Goal: Book appointment/travel/reservation

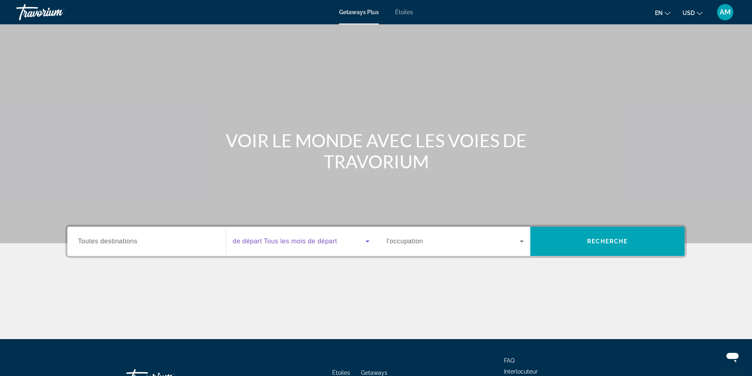
click at [369, 242] on icon "Le widget de recherche" at bounding box center [367, 242] width 10 height 10
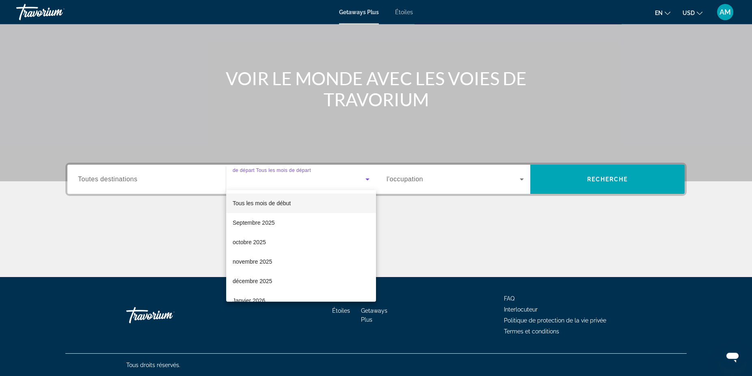
scroll to position [63, 0]
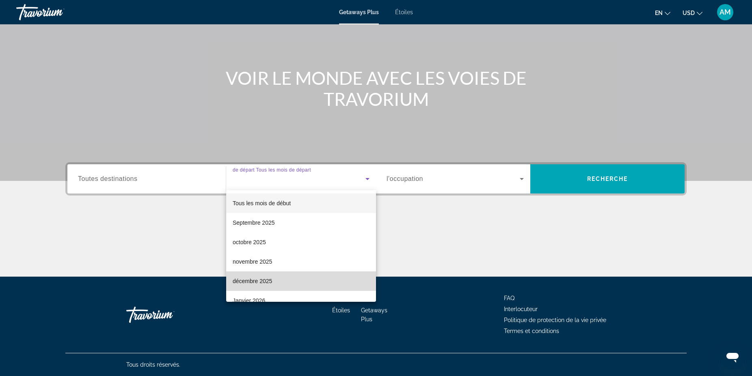
click at [336, 282] on mat-option "décembre 2025" at bounding box center [301, 281] width 150 height 19
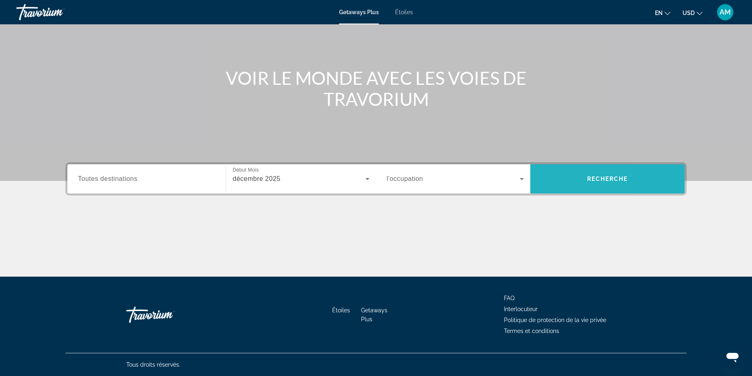
click at [556, 190] on span "Le widget de recherche" at bounding box center [607, 178] width 154 height 29
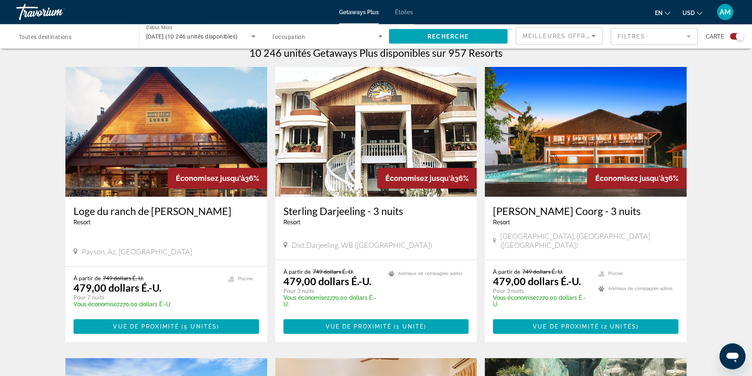
scroll to position [262, 0]
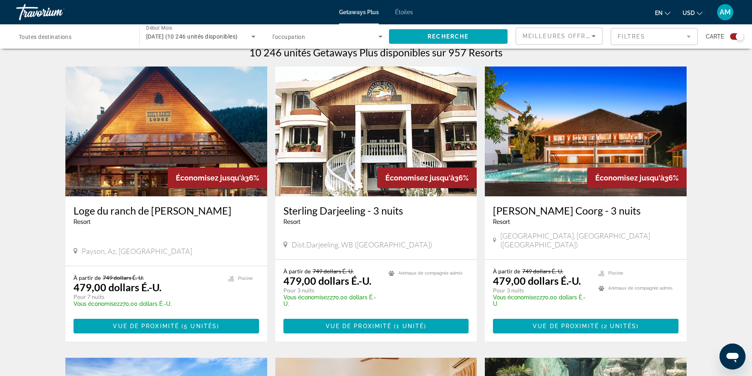
click at [701, 15] on button "USD USD ($) MXN (Mex$) CAD (Can$) GBP (£) EUR (€) AUD (A$) NZD (NZ$) CNY (CN¥)" at bounding box center [692, 13] width 20 height 12
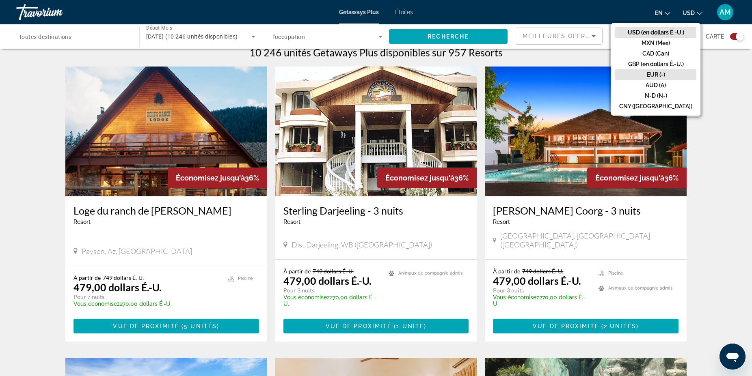
click at [680, 73] on button "EUR (-)" at bounding box center [655, 74] width 81 height 11
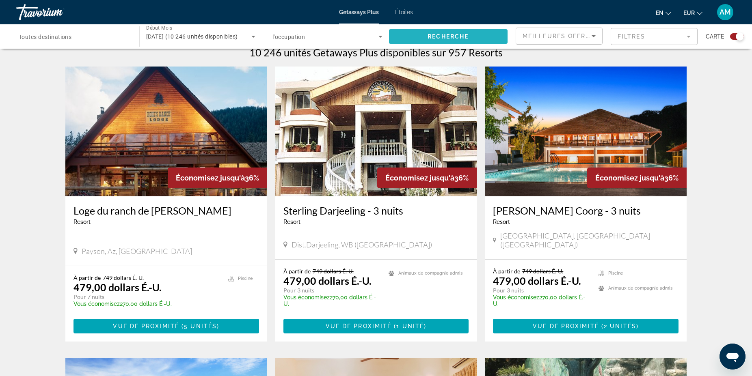
click at [482, 41] on span "Le widget de recherche" at bounding box center [448, 36] width 119 height 19
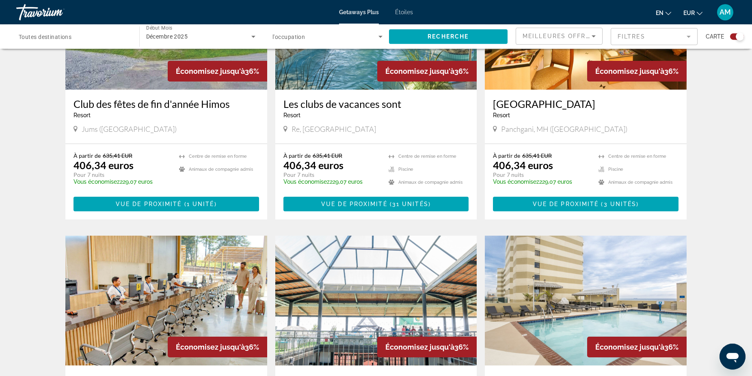
scroll to position [373, 0]
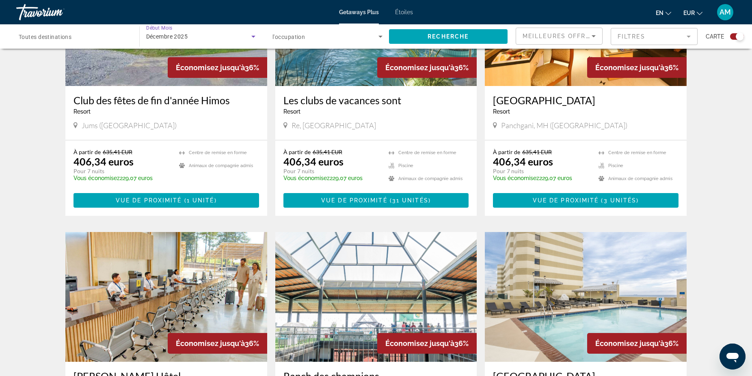
click at [247, 40] on div "Décembre 2025" at bounding box center [199, 37] width 106 height 10
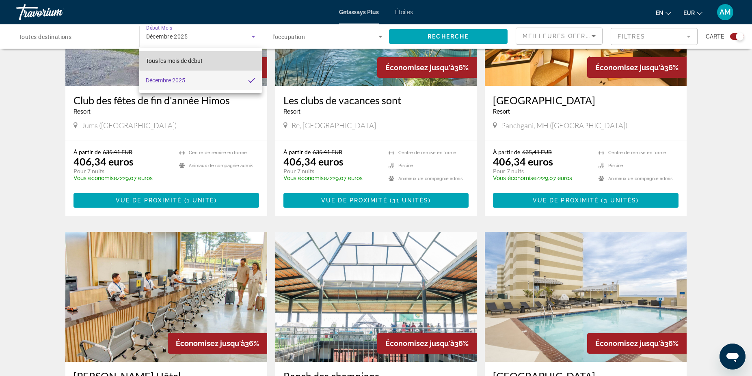
click at [241, 56] on mat-option "Tous les mois de début" at bounding box center [200, 60] width 122 height 19
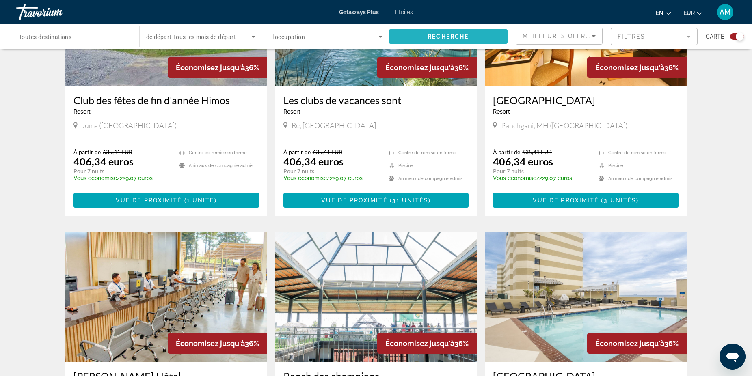
click at [405, 33] on span "Le widget de recherche" at bounding box center [448, 36] width 119 height 19
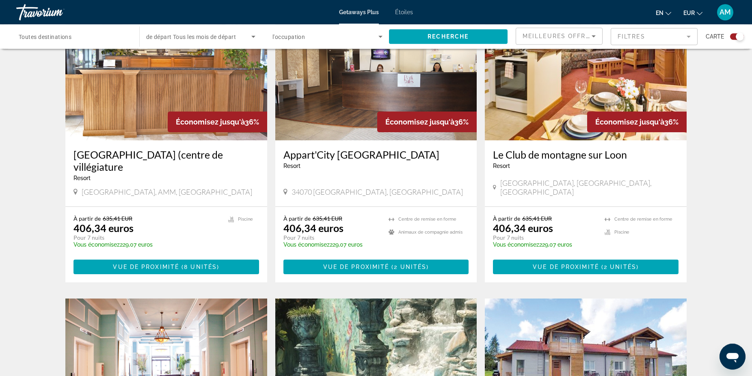
scroll to position [338, 0]
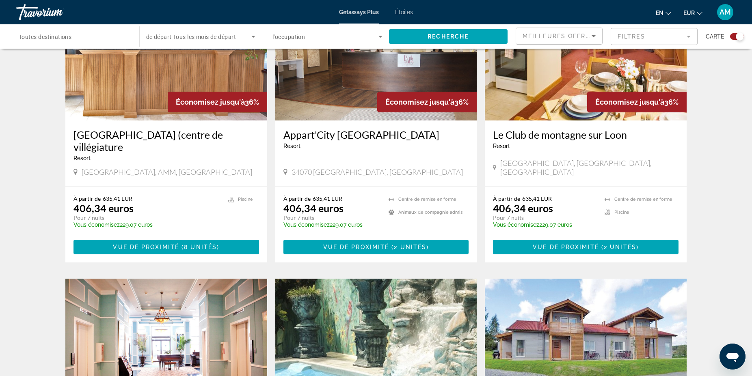
click at [406, 13] on span "Étoiles" at bounding box center [404, 12] width 18 height 6
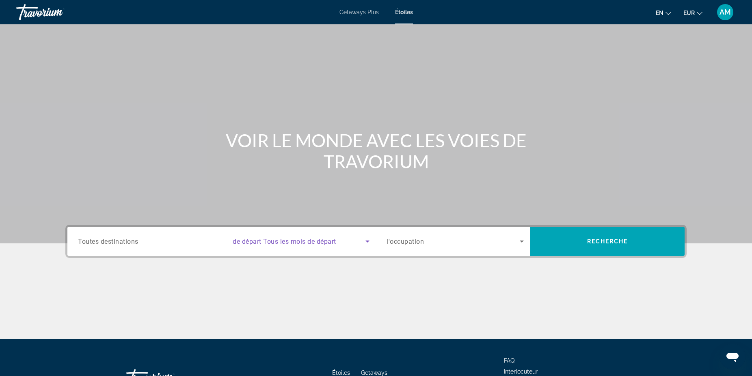
click at [364, 239] on icon "Le widget de recherche" at bounding box center [367, 242] width 10 height 10
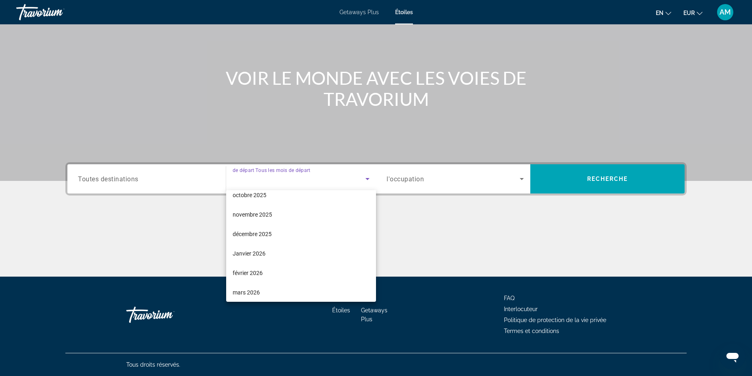
scroll to position [48, 0]
click at [297, 269] on mat-option "février 2026" at bounding box center [301, 272] width 150 height 19
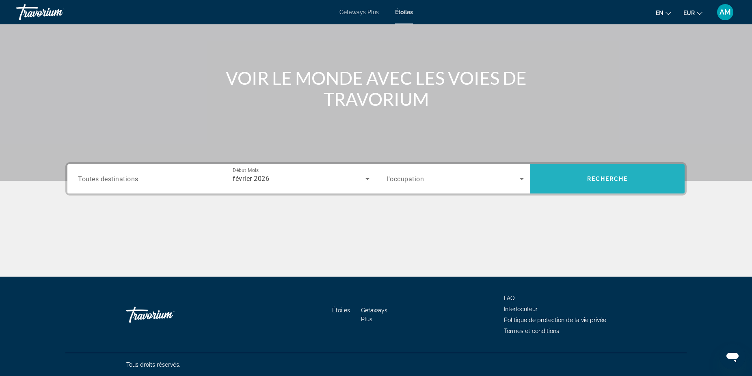
click at [573, 189] on span "Le widget de recherche" at bounding box center [607, 178] width 154 height 29
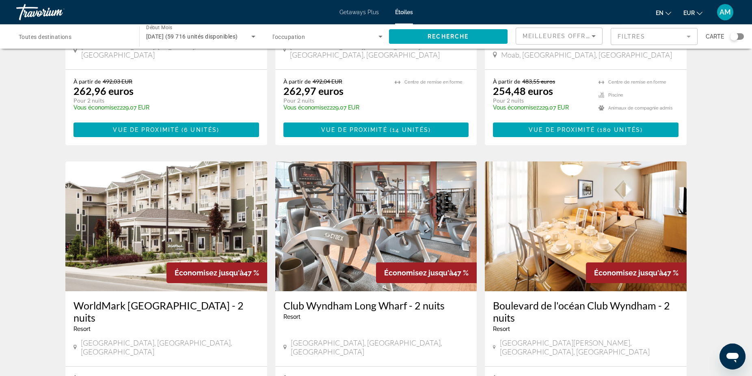
scroll to position [828, 0]
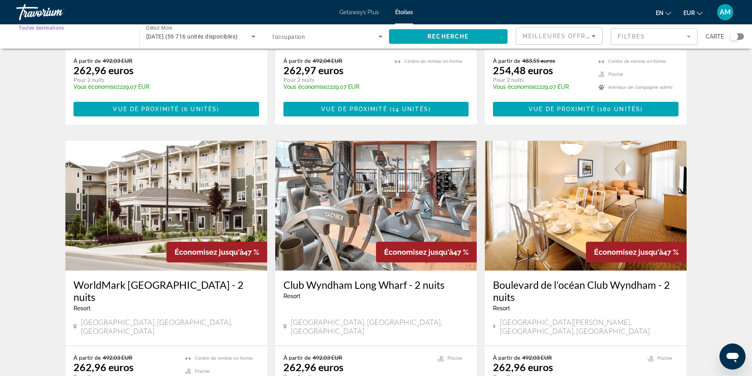
click at [116, 41] on input "Destination Toutes destinations" at bounding box center [74, 37] width 110 height 10
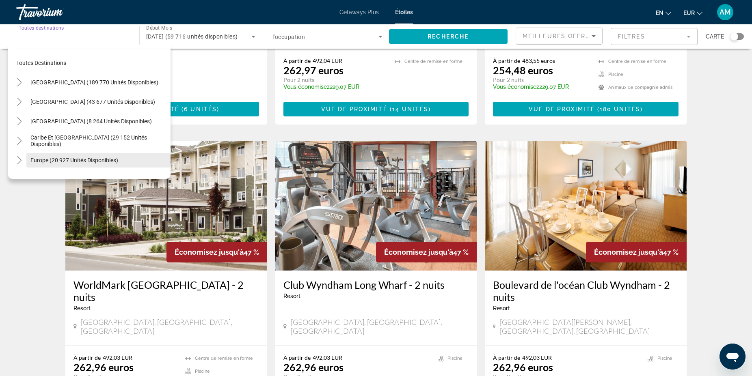
click at [86, 157] on span "Europe (20 927 unités disponibles)" at bounding box center [74, 160] width 88 height 6
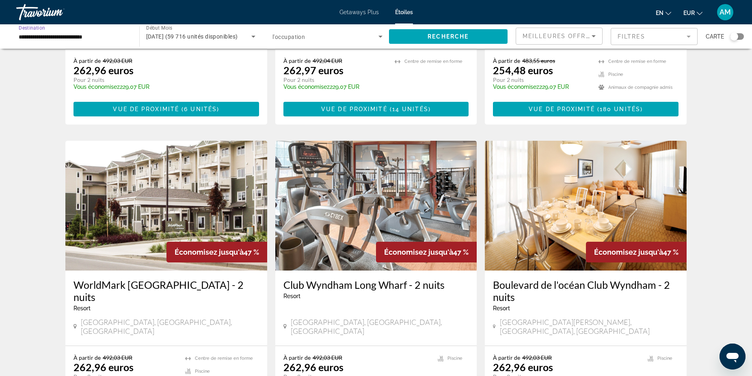
click at [98, 38] on input "**********" at bounding box center [74, 37] width 110 height 10
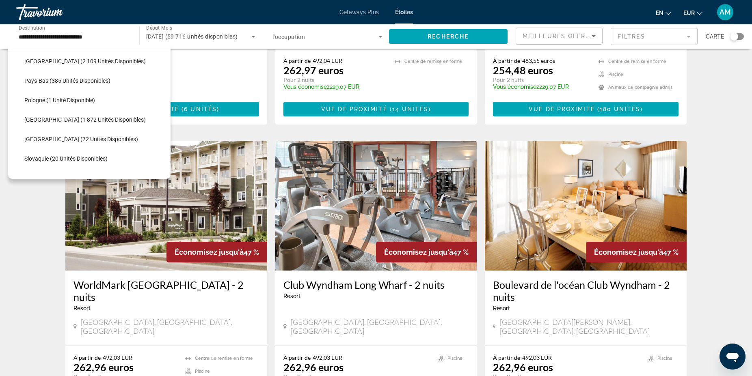
scroll to position [334, 0]
click at [107, 119] on span "[GEOGRAPHIC_DATA] (1 872 unités disponibles)" at bounding box center [84, 118] width 121 height 6
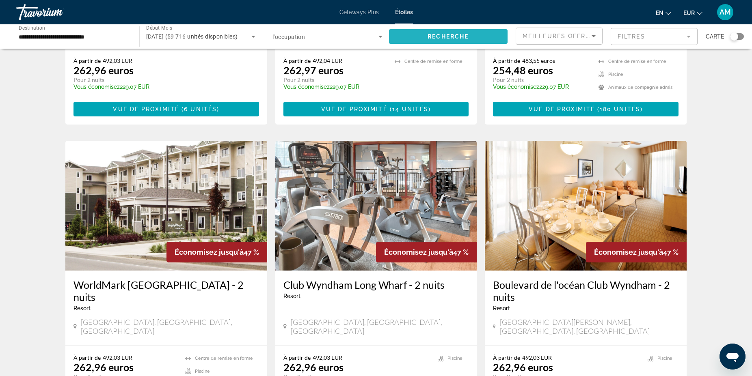
click at [406, 35] on span "Le widget de recherche" at bounding box center [448, 36] width 119 height 19
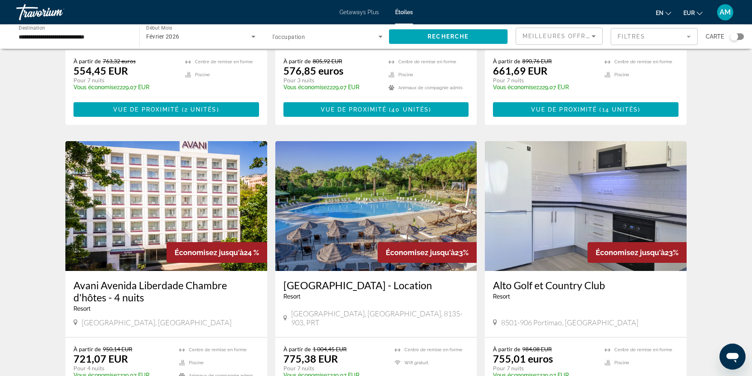
scroll to position [800, 0]
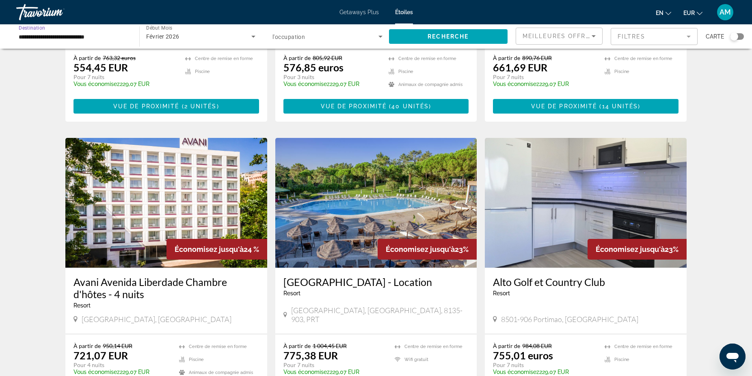
click at [86, 39] on input "**********" at bounding box center [74, 37] width 110 height 10
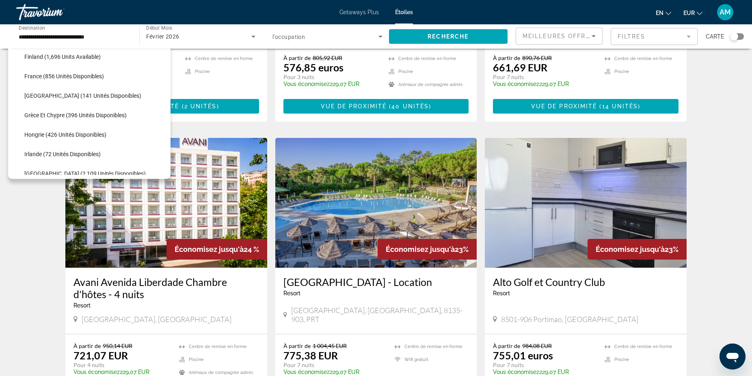
scroll to position [217, 0]
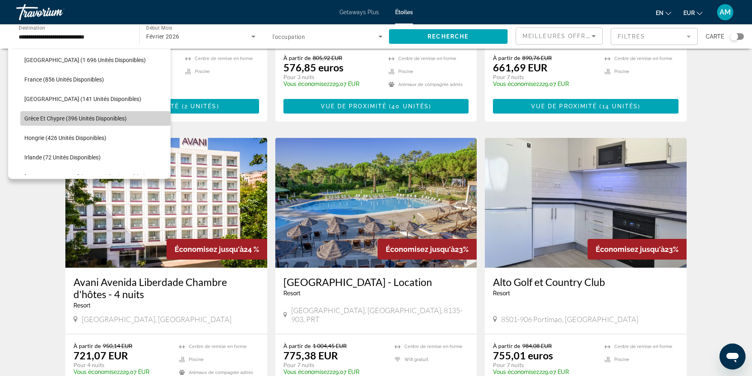
click at [111, 115] on span "Grèce et Chypre (396 unités disponibles)" at bounding box center [75, 118] width 102 height 6
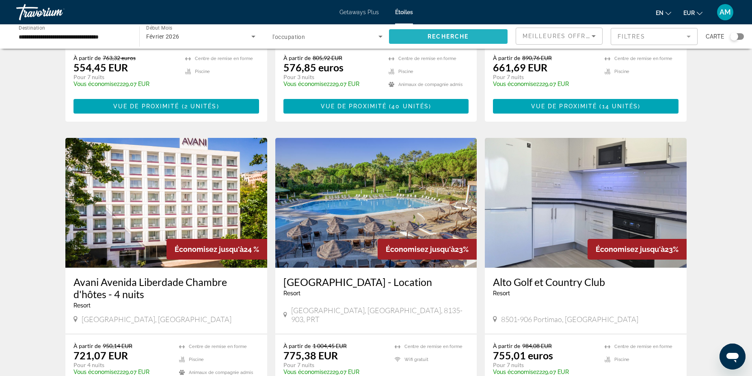
click at [415, 36] on span "Le widget de recherche" at bounding box center [448, 36] width 119 height 19
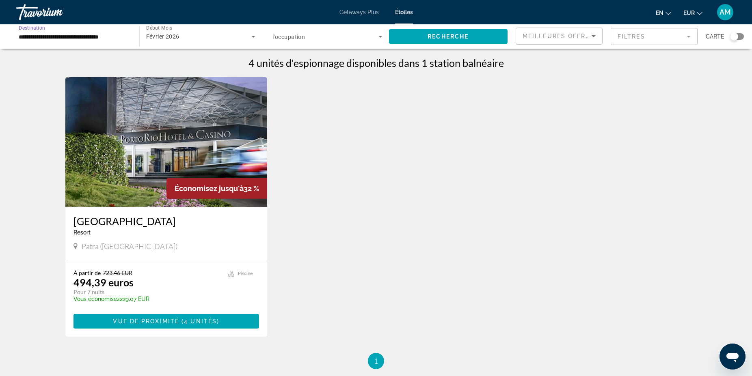
click at [52, 36] on input "**********" at bounding box center [74, 37] width 110 height 10
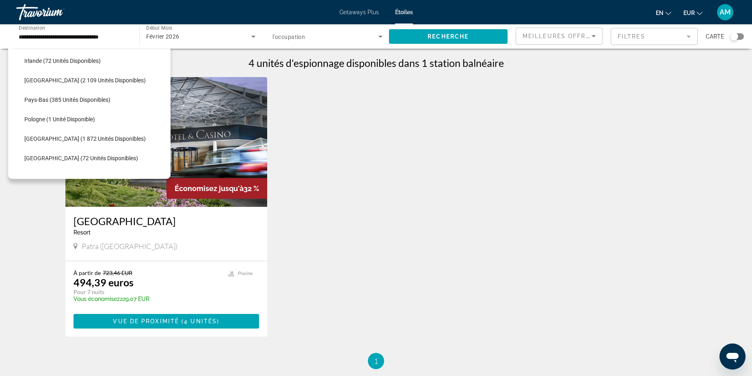
scroll to position [328, 0]
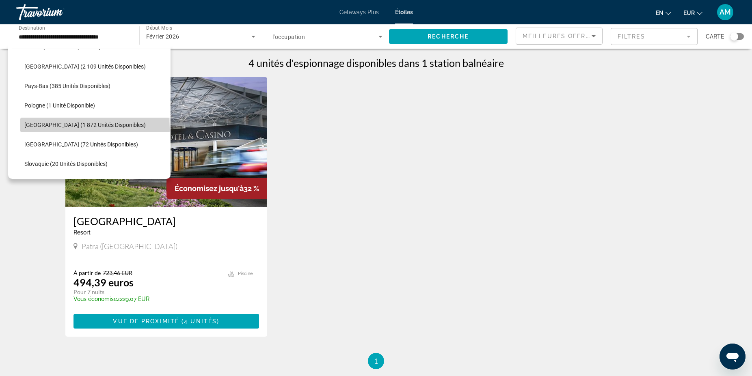
click at [95, 129] on span "Le widget de recherche" at bounding box center [95, 124] width 150 height 19
type input "**********"
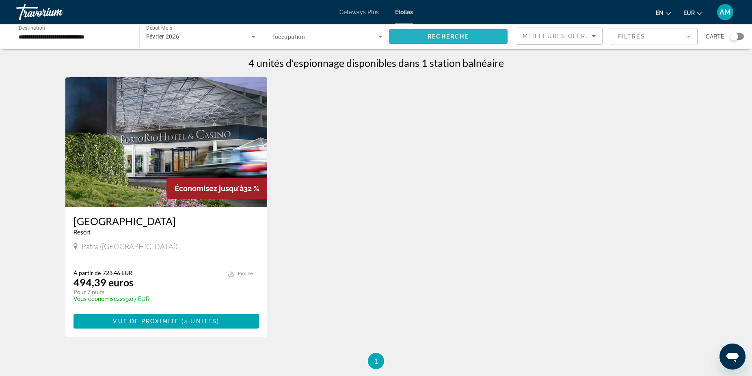
click at [414, 40] on span "Le widget de recherche" at bounding box center [448, 36] width 119 height 19
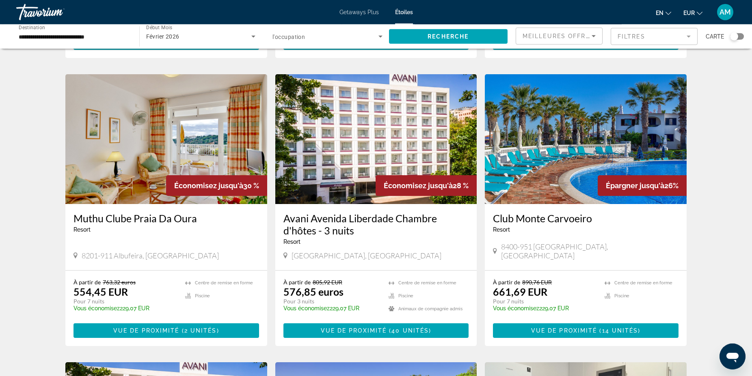
scroll to position [580, 0]
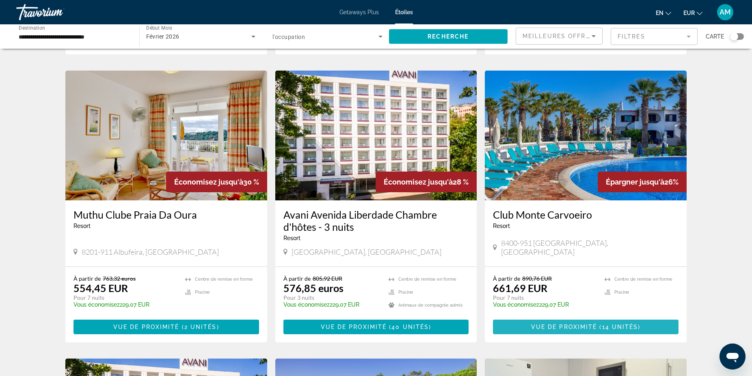
click at [606, 324] on span "(14 unités" at bounding box center [618, 327] width 39 height 6
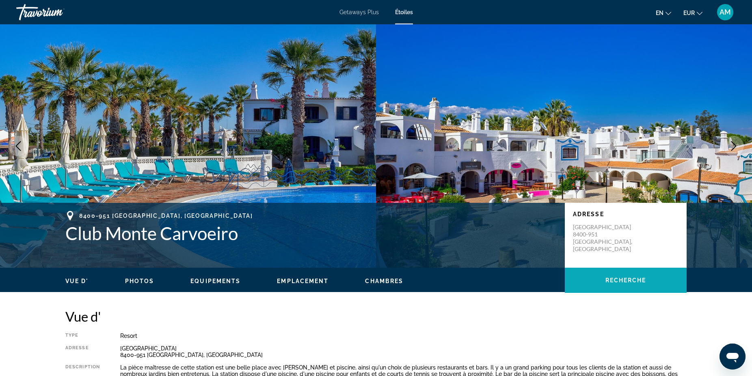
click at [614, 287] on span "Principaux contenus" at bounding box center [626, 280] width 122 height 19
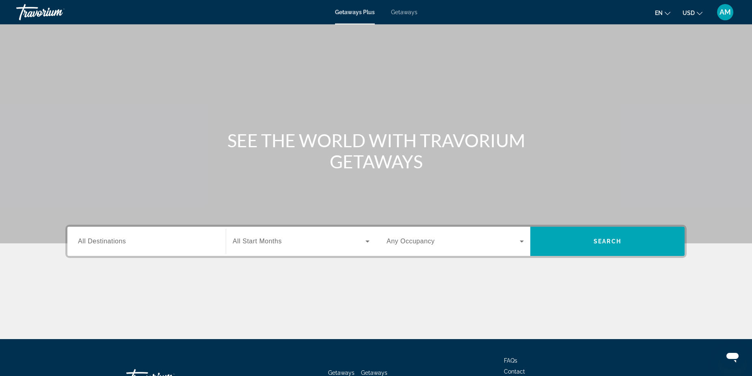
click at [126, 244] on span "All Destinations" at bounding box center [102, 241] width 48 height 7
click at [126, 244] on input "Destination All Destinations" at bounding box center [146, 242] width 137 height 10
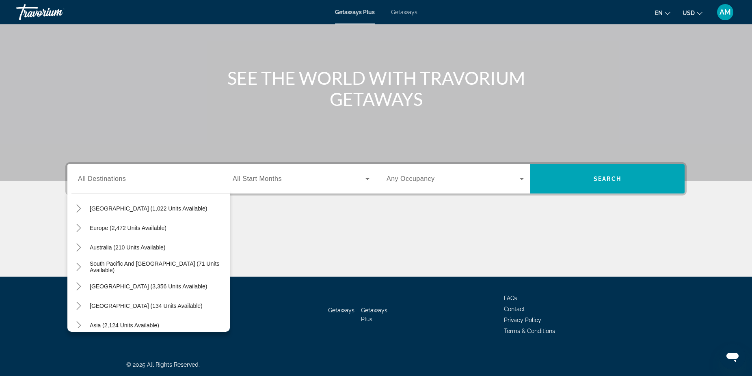
scroll to position [62, 0]
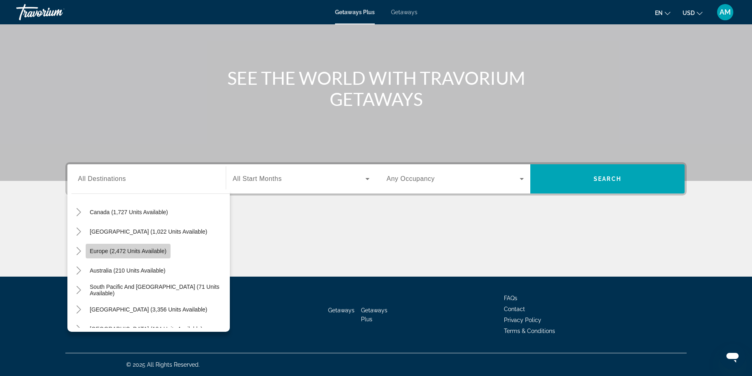
click at [155, 251] on span "Europe (2,472 units available)" at bounding box center [128, 251] width 77 height 6
type input "**********"
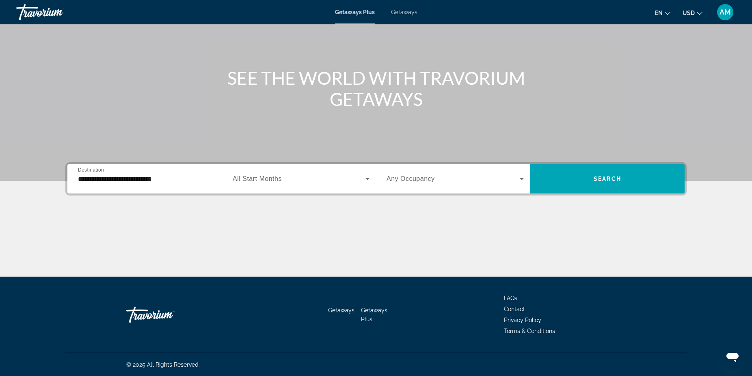
click at [669, 13] on icon "Change language" at bounding box center [667, 14] width 6 height 6
click at [654, 51] on button "Français" at bounding box center [646, 53] width 36 height 11
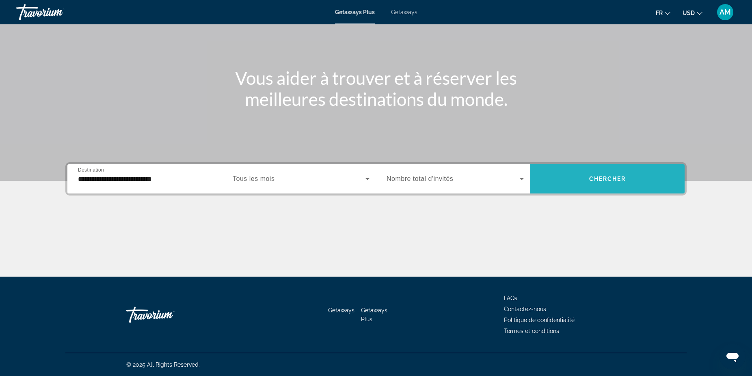
click at [604, 172] on span "Search widget" at bounding box center [607, 178] width 154 height 19
